Goal: Task Accomplishment & Management: Use online tool/utility

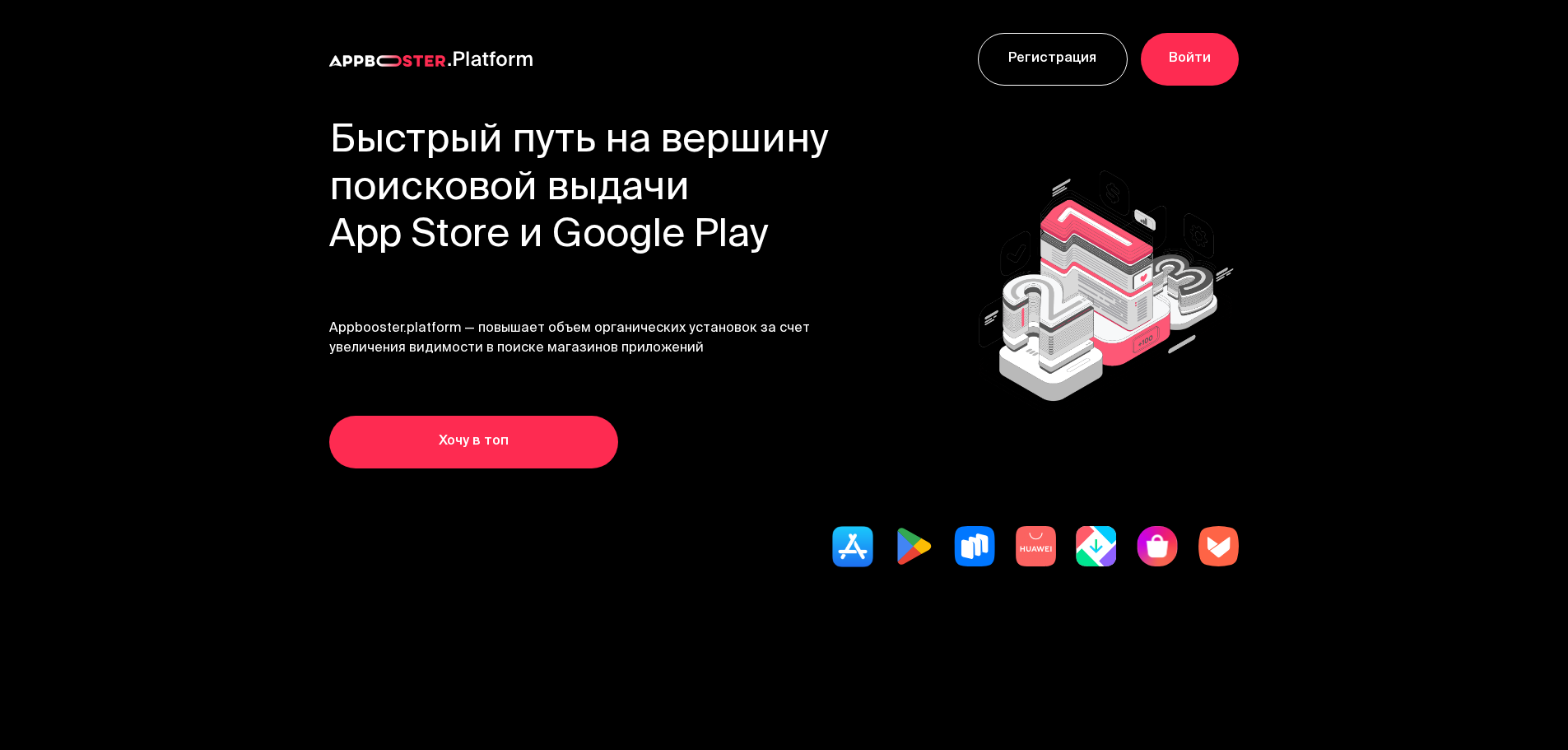
click at [452, 468] on link "Хочу в топ" at bounding box center [473, 442] width 289 height 53
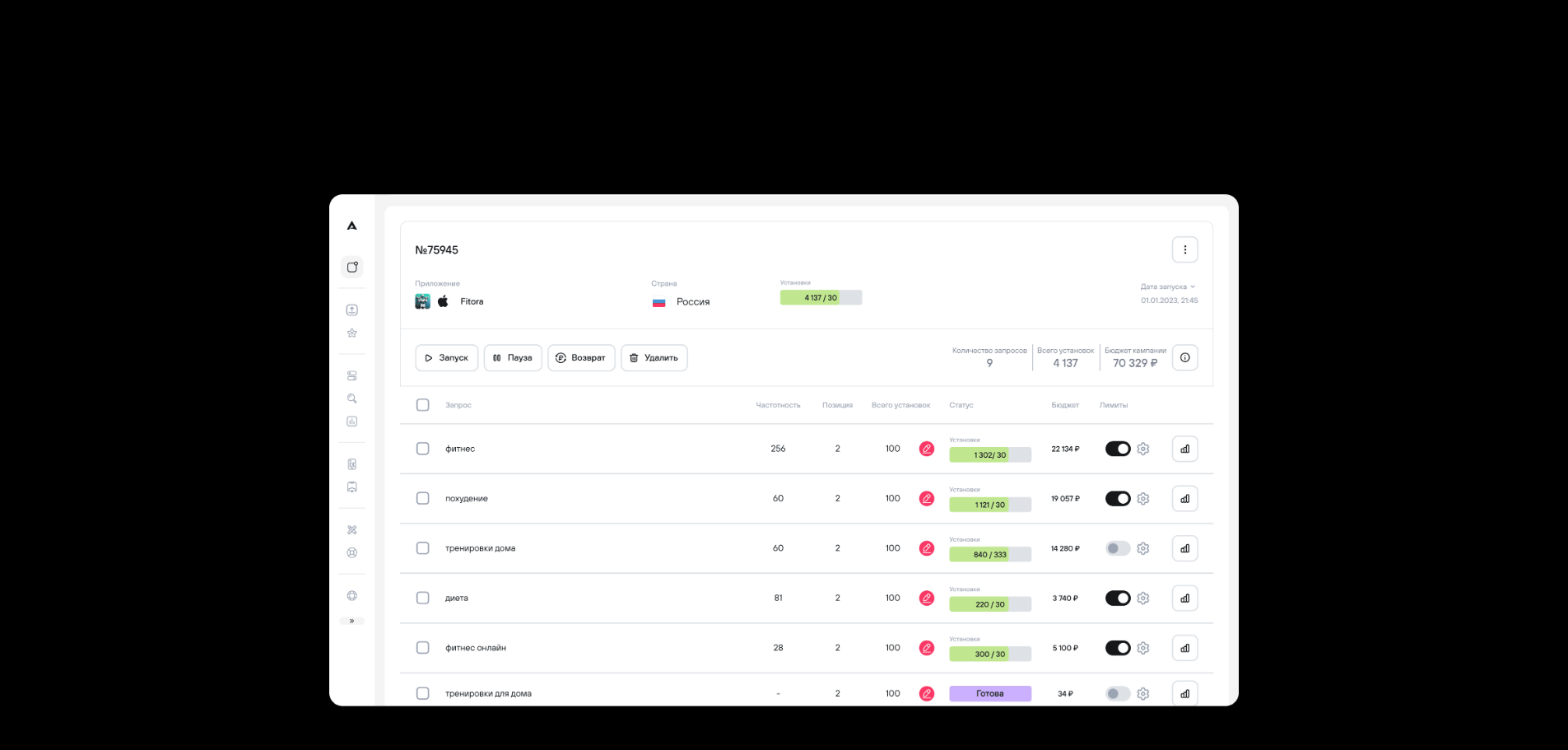
scroll to position [4609, 0]
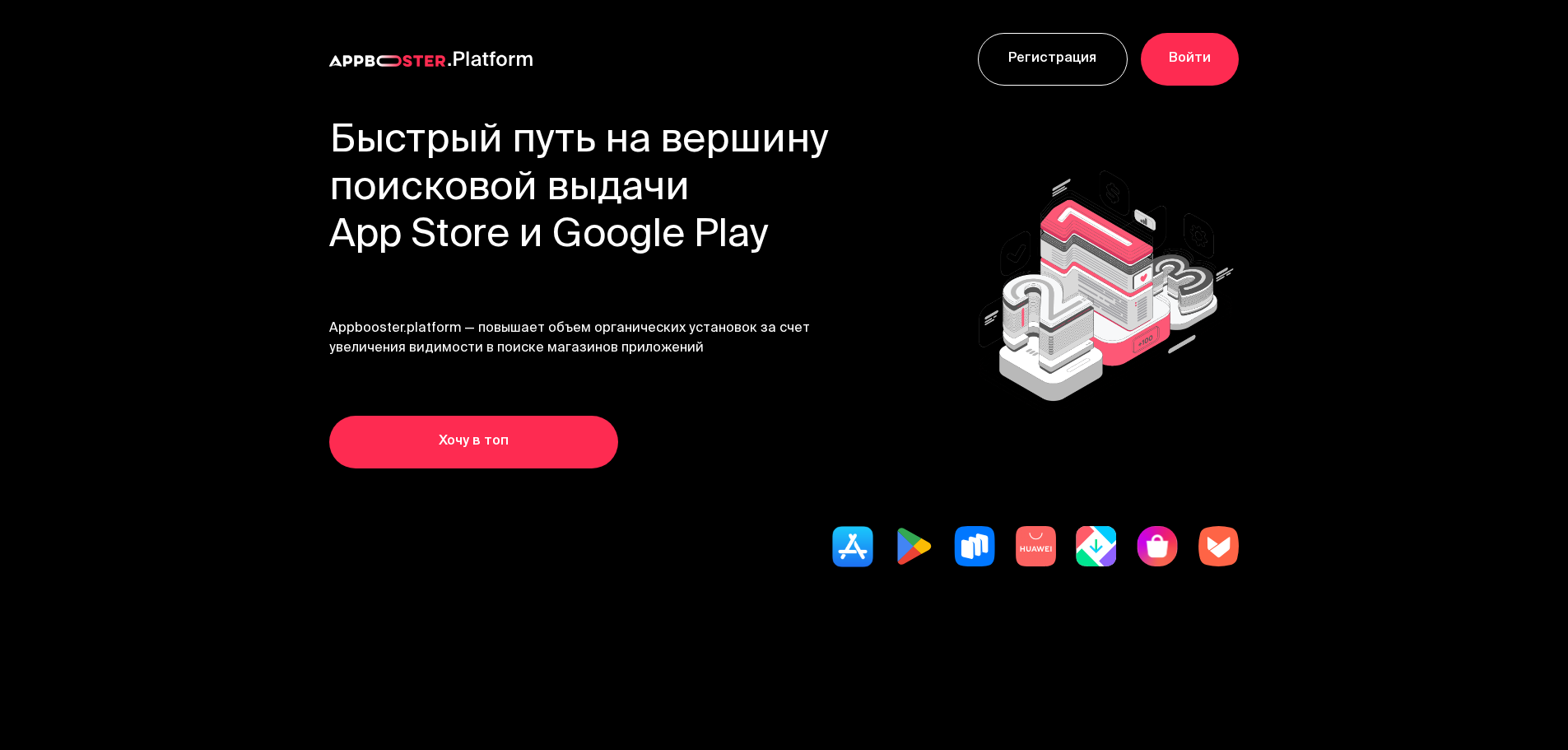
scroll to position [4609, 0]
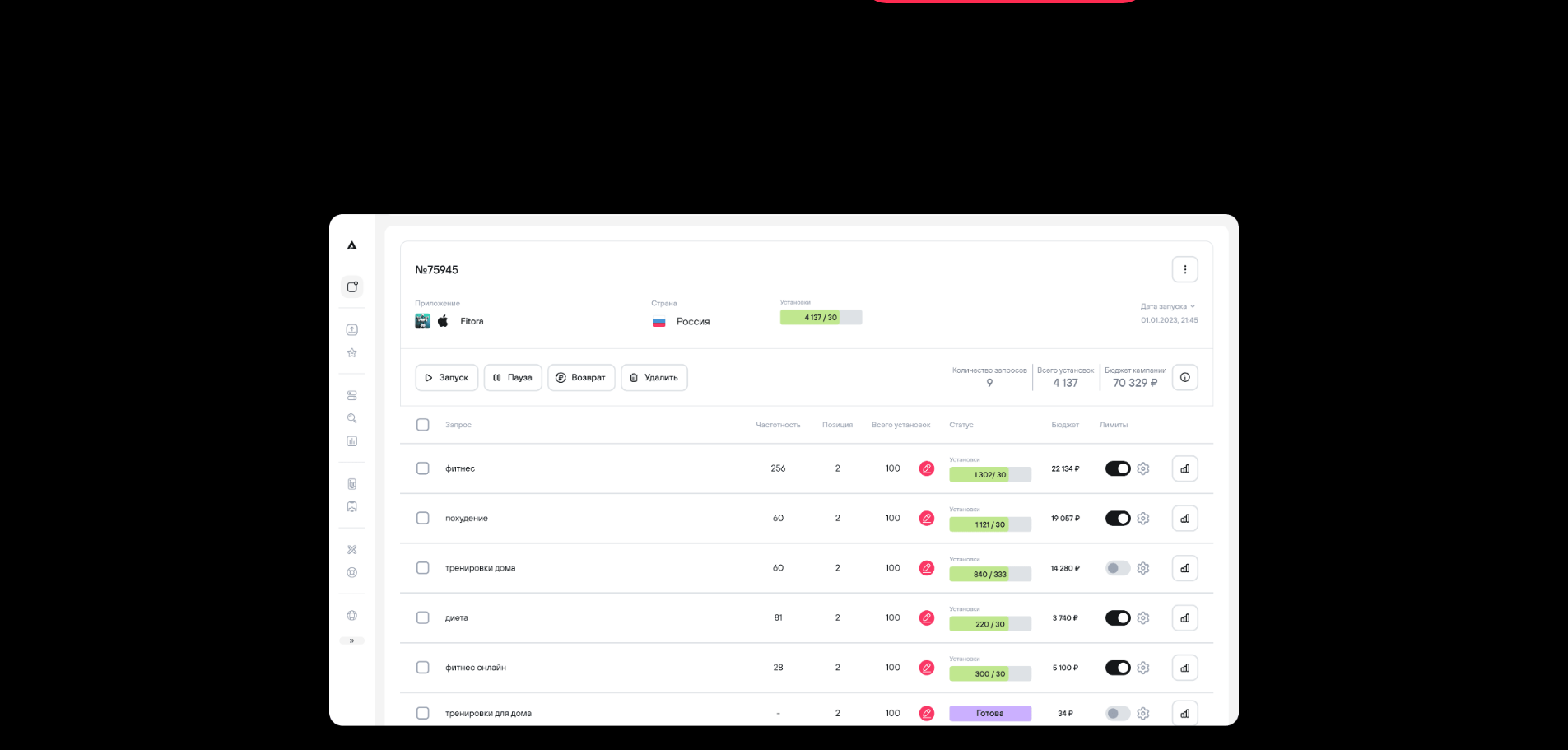
click at [820, 401] on section at bounding box center [784, 470] width 1317 height 723
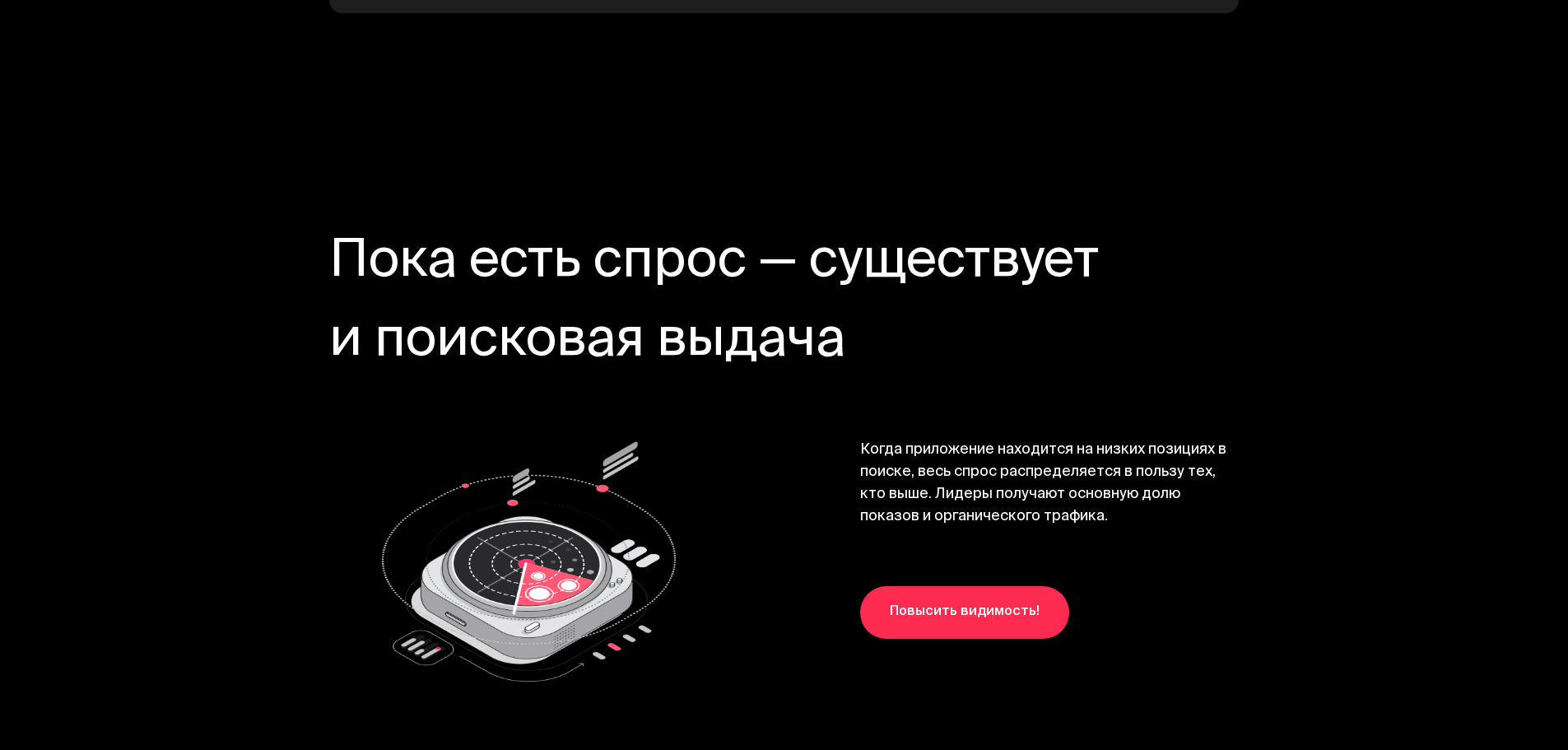
scroll to position [15803, 0]
